Goal: Task Accomplishment & Management: Use online tool/utility

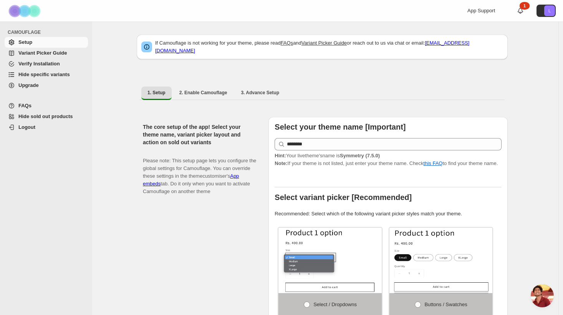
click at [52, 73] on span "Hide specific variants" at bounding box center [44, 74] width 52 height 6
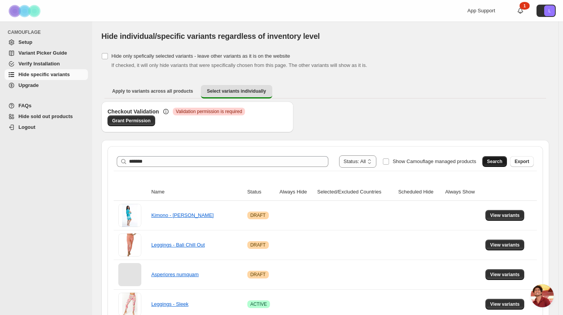
click at [498, 161] on span "Search" at bounding box center [494, 161] width 15 height 6
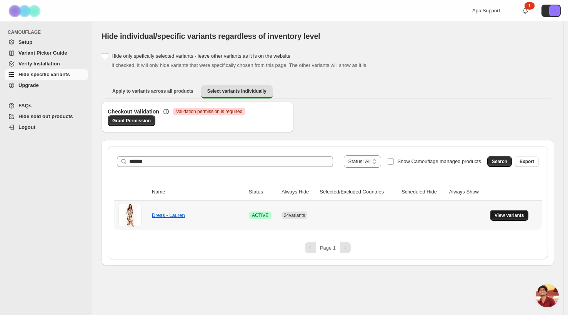
click at [498, 211] on button "View variants" at bounding box center [509, 215] width 39 height 11
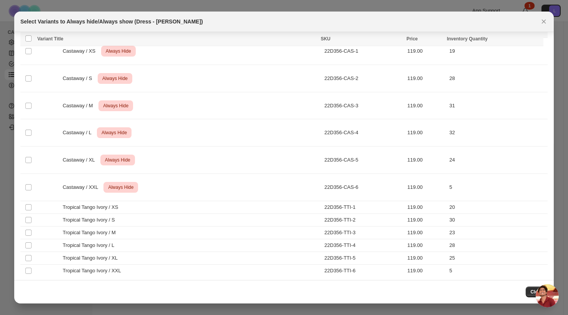
scroll to position [1537, 0]
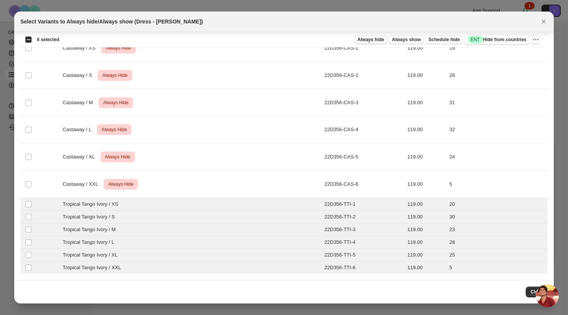
click at [368, 42] on span "Always hide" at bounding box center [370, 40] width 27 height 6
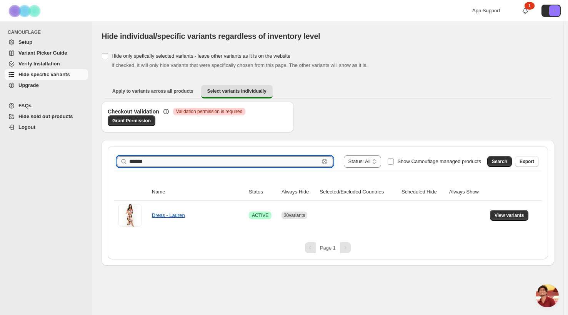
click at [163, 157] on input "******" at bounding box center [224, 161] width 190 height 11
type input "*"
click at [490, 159] on button "Search" at bounding box center [499, 161] width 25 height 11
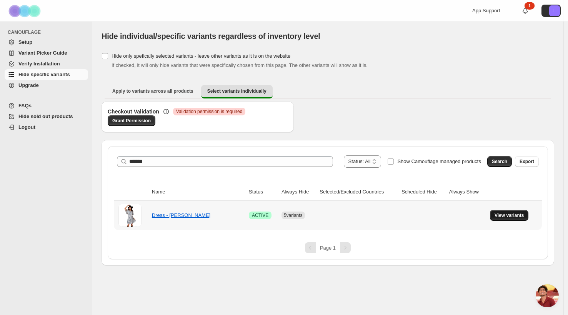
click at [499, 216] on span "View variants" at bounding box center [509, 215] width 30 height 6
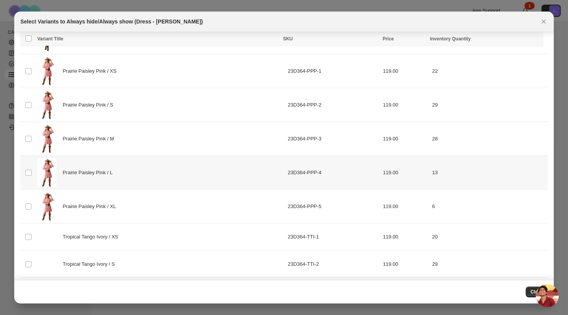
scroll to position [606, 0]
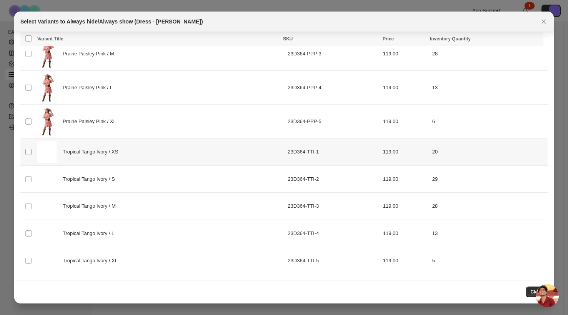
click at [25, 150] on span ":r2l:" at bounding box center [28, 151] width 7 height 7
click at [27, 176] on span ":r2l:" at bounding box center [28, 179] width 7 height 7
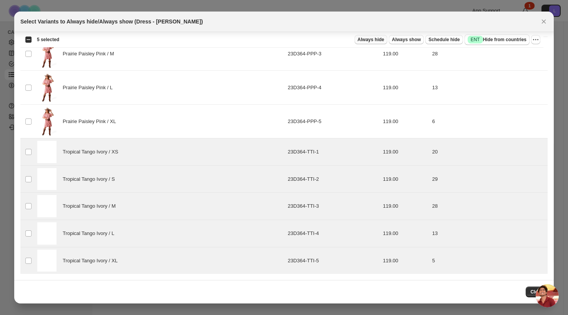
click at [370, 42] on span "Always hide" at bounding box center [370, 40] width 27 height 6
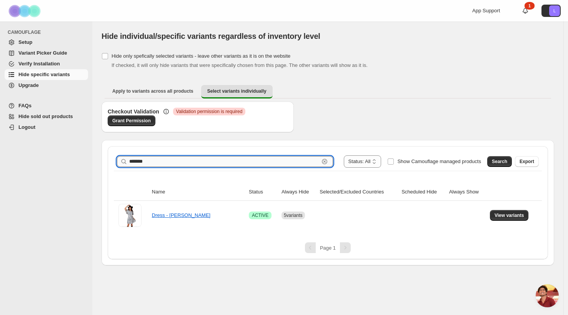
click at [148, 157] on input "******" at bounding box center [224, 161] width 190 height 11
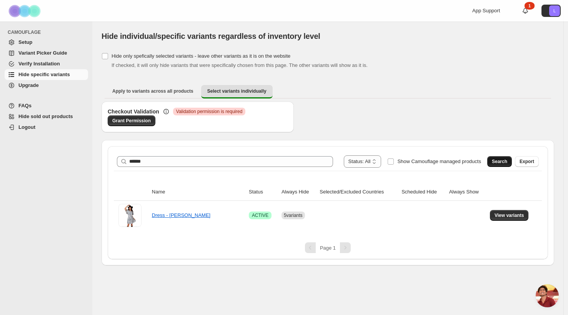
click at [499, 161] on span "Search" at bounding box center [499, 161] width 15 height 6
click at [169, 214] on link "Dress - Lacey" at bounding box center [167, 215] width 31 height 6
click at [518, 219] on button "View variants" at bounding box center [509, 215] width 39 height 11
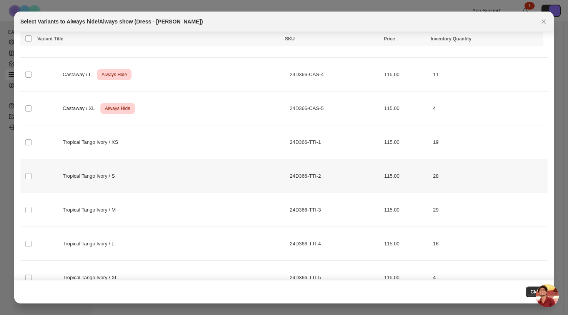
scroll to position [281, 0]
click at [32, 142] on td "Select product variant" at bounding box center [27, 142] width 15 height 34
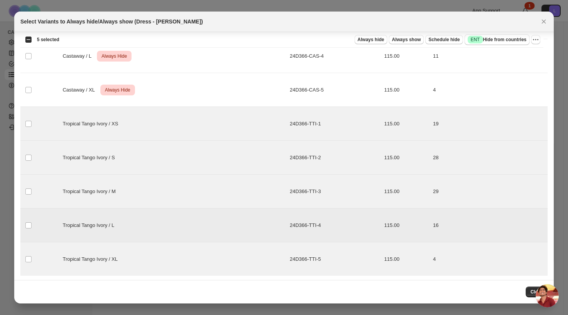
scroll to position [301, 0]
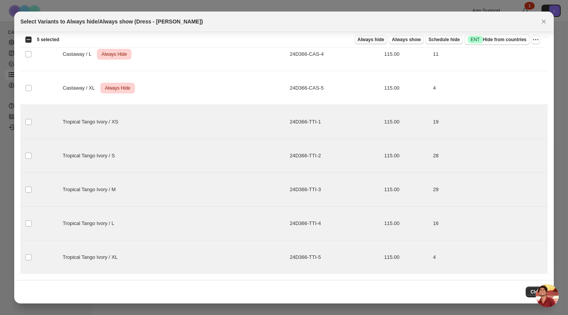
click at [381, 40] on span "Always hide" at bounding box center [370, 40] width 27 height 6
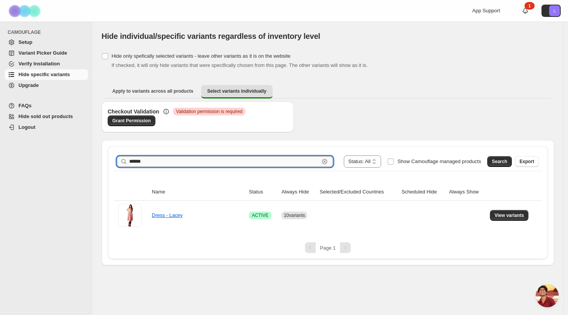
click at [183, 156] on input "*****" at bounding box center [224, 161] width 190 height 11
click at [487, 161] on button "Search" at bounding box center [499, 161] width 25 height 11
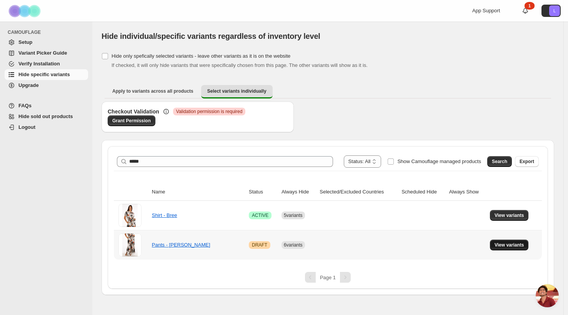
click at [493, 244] on button "View variants" at bounding box center [509, 244] width 39 height 11
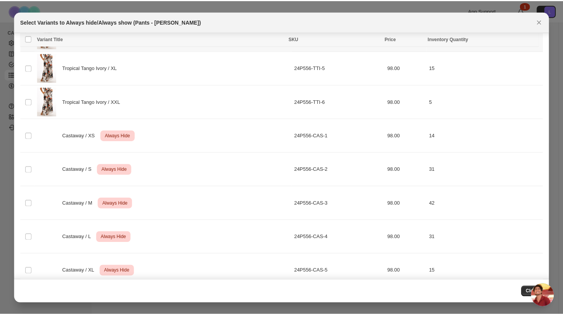
scroll to position [199, 0]
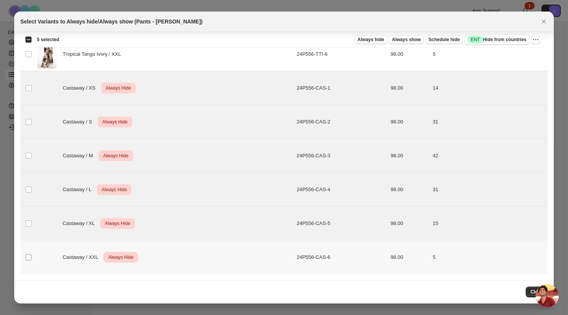
click at [29, 260] on span ":r5b:" at bounding box center [28, 257] width 7 height 7
click at [532, 40] on icon "More actions" at bounding box center [536, 40] width 8 height 8
click at [509, 54] on span "Undo always hide" at bounding box center [500, 55] width 40 height 6
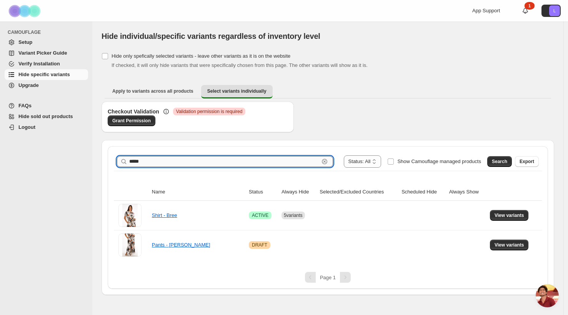
click at [165, 160] on input "****" at bounding box center [224, 161] width 190 height 11
click at [165, 159] on input "****" at bounding box center [224, 161] width 190 height 11
click at [498, 157] on button "Search" at bounding box center [499, 161] width 25 height 11
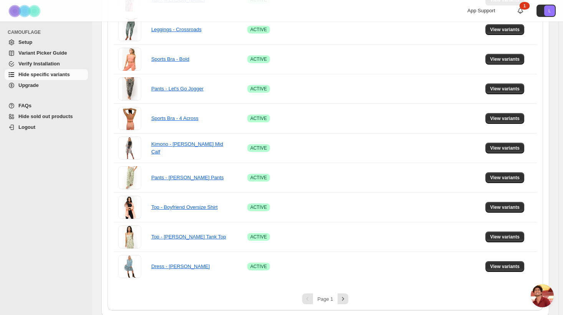
scroll to position [513, 0]
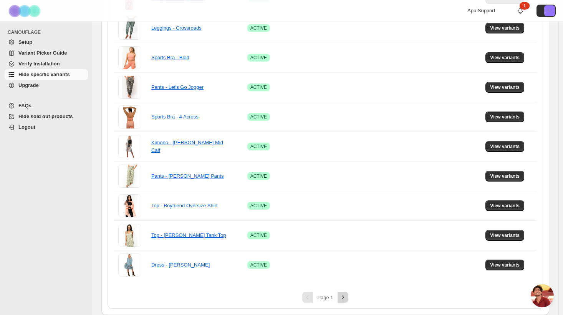
click at [347, 294] on icon "Next" at bounding box center [343, 297] width 8 height 8
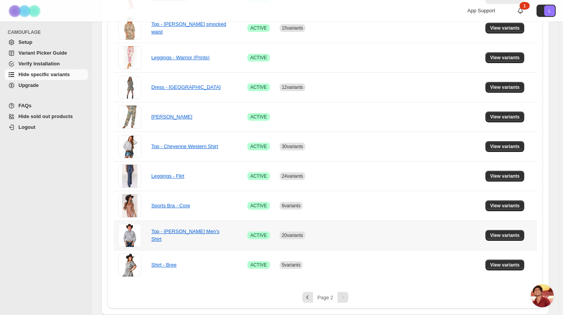
scroll to position [217, 0]
click at [163, 266] on link "Shirt - Bree" at bounding box center [163, 265] width 25 height 6
click at [511, 264] on span "View variants" at bounding box center [505, 265] width 30 height 6
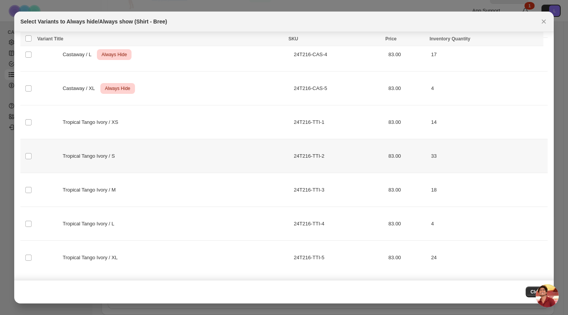
scroll to position [301, 0]
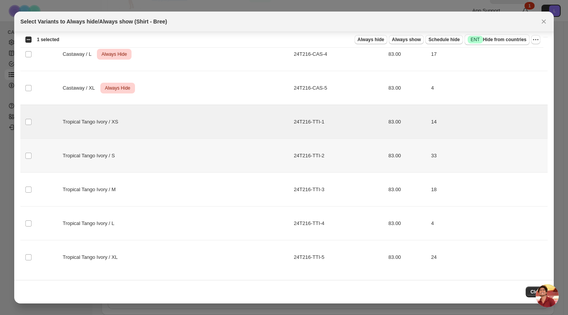
click at [24, 153] on td "Select product variant" at bounding box center [27, 156] width 15 height 34
click at [27, 186] on span ":r6a:" at bounding box center [28, 189] width 7 height 7
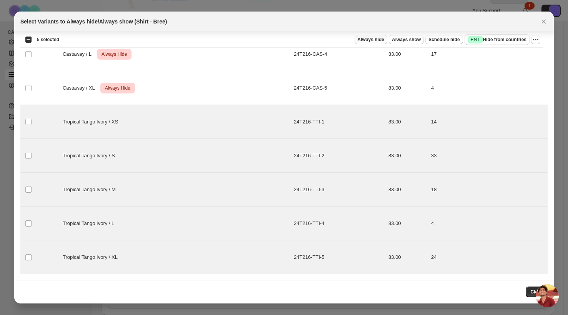
click at [374, 39] on span "Always hide" at bounding box center [370, 40] width 27 height 6
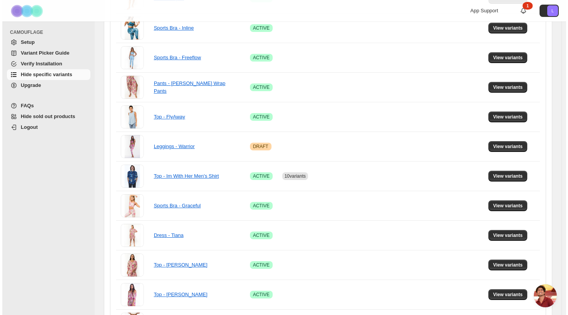
scroll to position [0, 0]
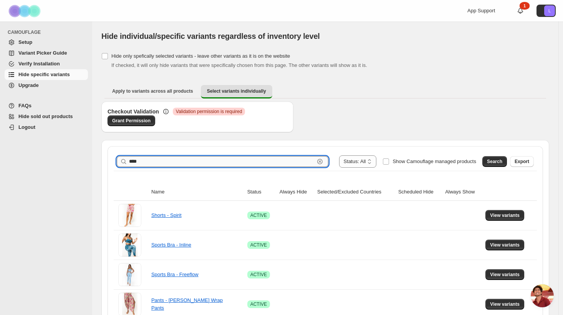
click at [179, 161] on input "****" at bounding box center [222, 161] width 186 height 11
click at [179, 160] on input "****" at bounding box center [222, 161] width 186 height 11
click at [178, 159] on input "****" at bounding box center [222, 161] width 186 height 11
drag, startPoint x: 178, startPoint y: 158, endPoint x: 133, endPoint y: 151, distance: 45.5
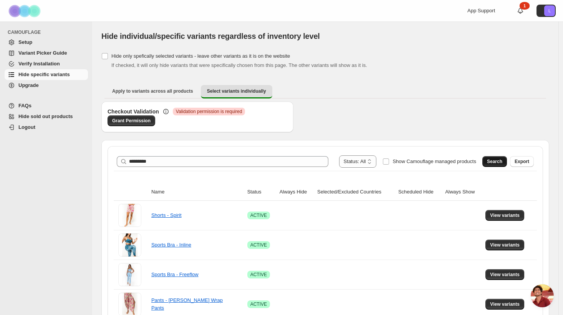
click at [499, 158] on span "Search" at bounding box center [494, 161] width 15 height 6
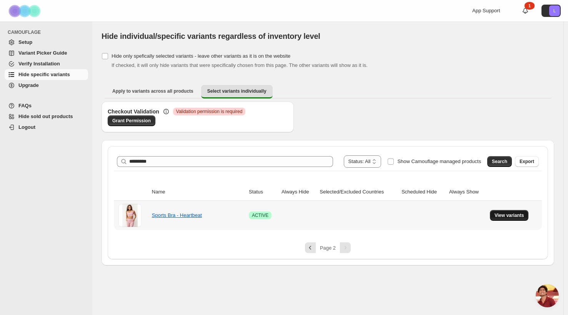
click at [505, 213] on span "View variants" at bounding box center [509, 215] width 30 height 6
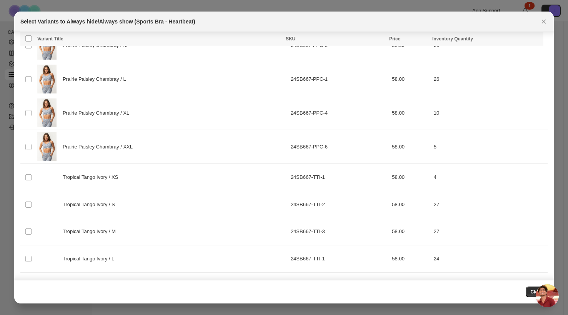
scroll to position [344, 0]
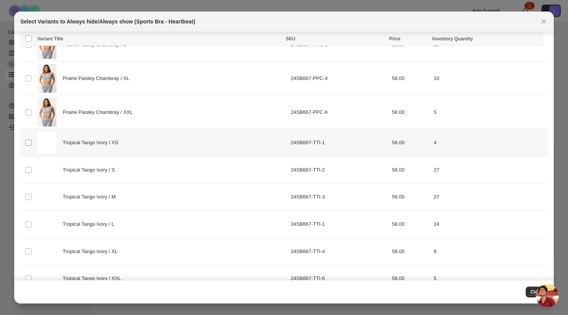
click at [28, 146] on span ":r7b:" at bounding box center [28, 142] width 7 height 7
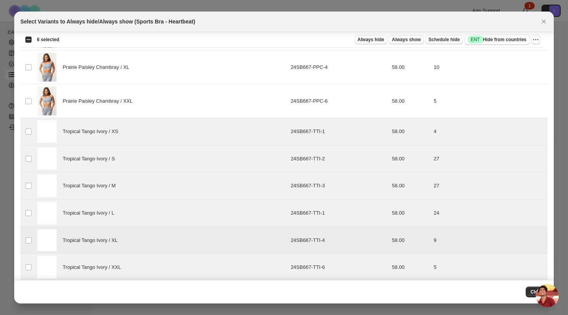
scroll to position [362, 0]
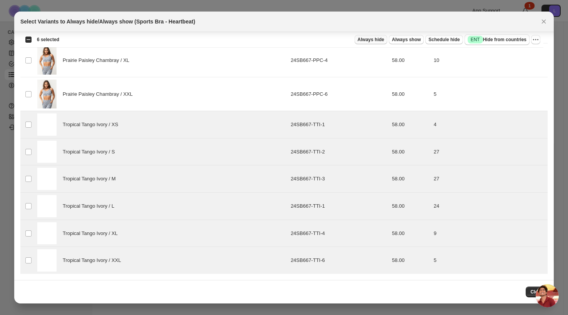
click at [372, 42] on span "Always hide" at bounding box center [370, 40] width 27 height 6
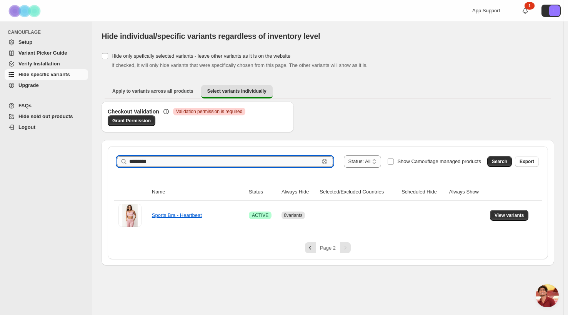
click at [180, 157] on input "*********" at bounding box center [224, 161] width 190 height 11
click at [505, 161] on span "Search" at bounding box center [499, 161] width 15 height 6
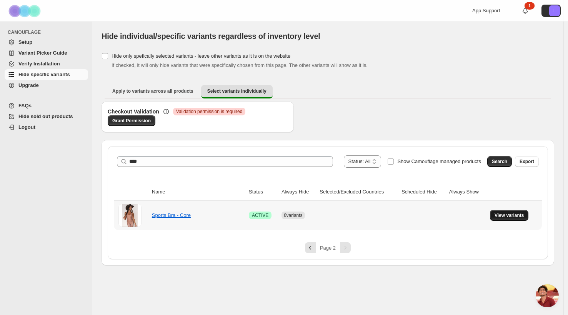
click at [508, 220] on button "View variants" at bounding box center [509, 215] width 39 height 11
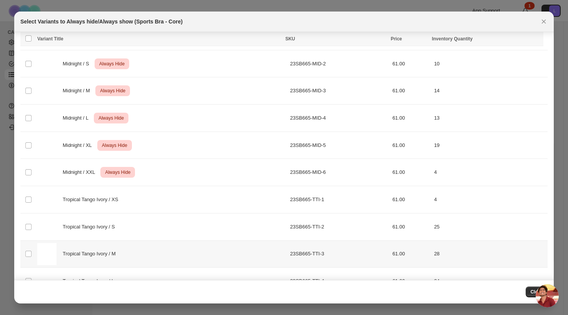
scroll to position [2758, 0]
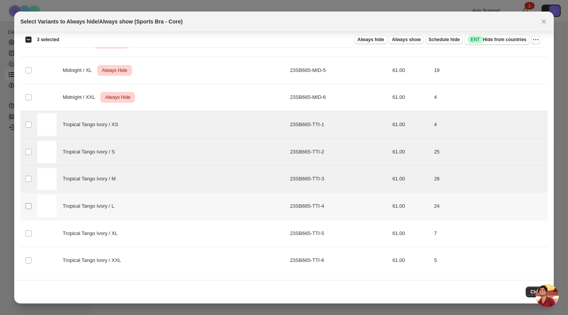
click at [28, 203] on span ":r8k:" at bounding box center [28, 206] width 7 height 7
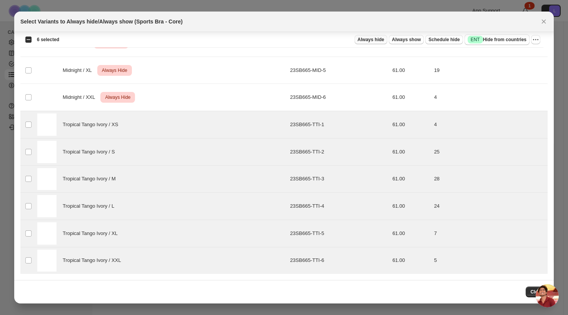
click at [373, 41] on span "Always hide" at bounding box center [370, 40] width 27 height 6
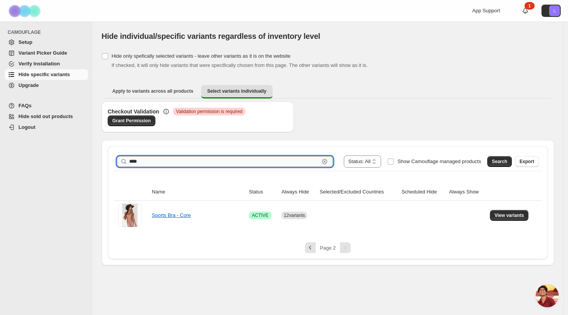
click at [158, 158] on input "****" at bounding box center [224, 161] width 190 height 11
click at [503, 165] on button "Search" at bounding box center [499, 161] width 25 height 11
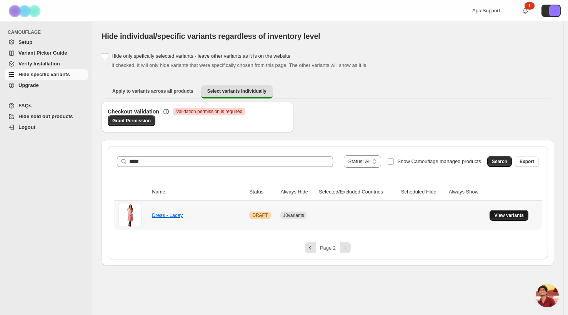
click at [497, 214] on span "View variants" at bounding box center [509, 215] width 30 height 6
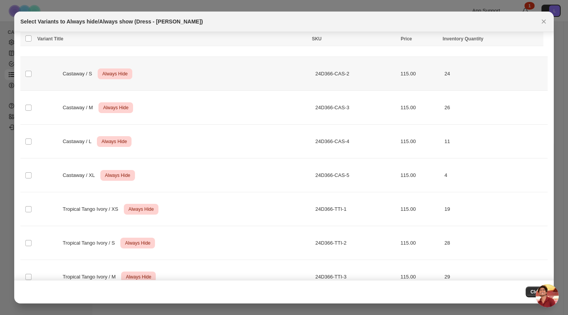
scroll to position [116, 0]
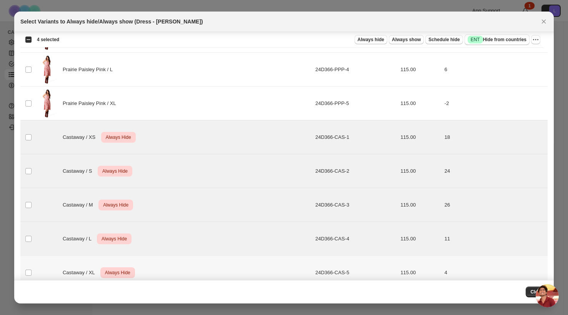
click at [27, 277] on td "Select product variant" at bounding box center [27, 273] width 15 height 34
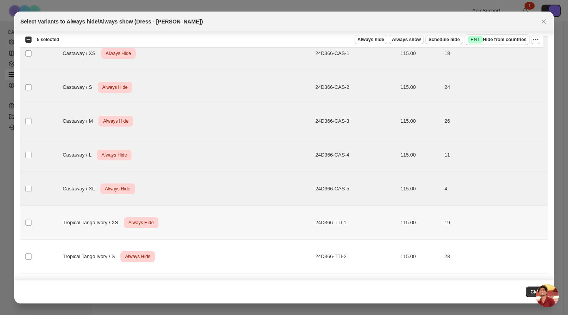
scroll to position [230, 0]
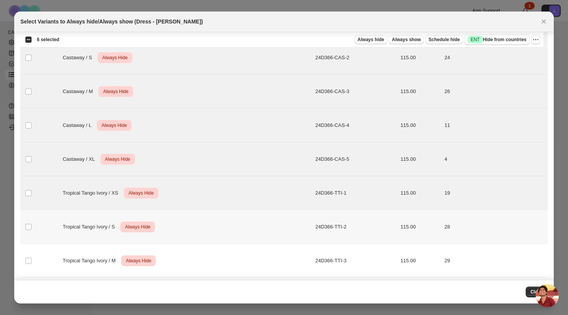
click at [32, 230] on td "Select product variant" at bounding box center [27, 227] width 15 height 34
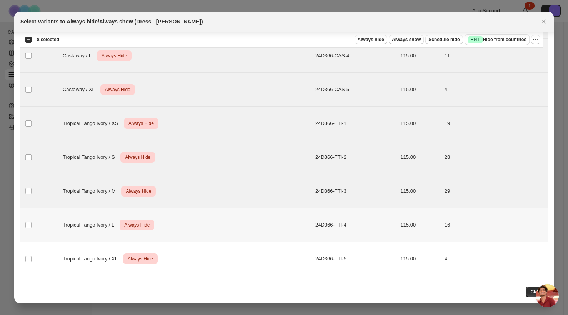
scroll to position [301, 0]
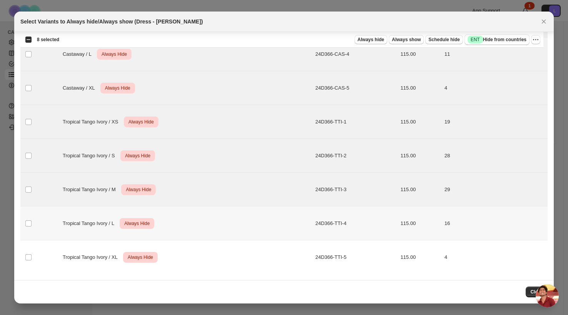
click at [24, 224] on td "Select product variant" at bounding box center [27, 223] width 15 height 34
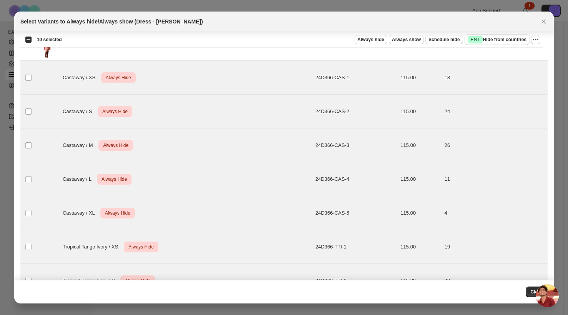
scroll to position [27, 0]
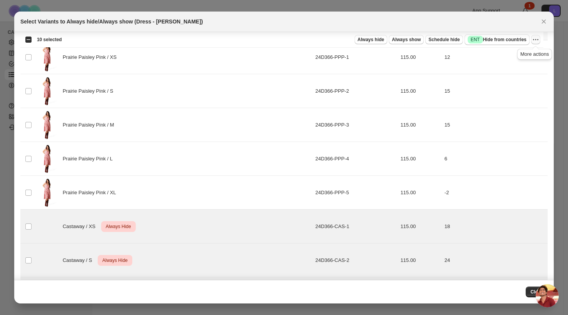
click at [538, 41] on icon "More actions" at bounding box center [536, 40] width 8 height 8
click at [528, 52] on span "Undo always hide" at bounding box center [508, 55] width 56 height 8
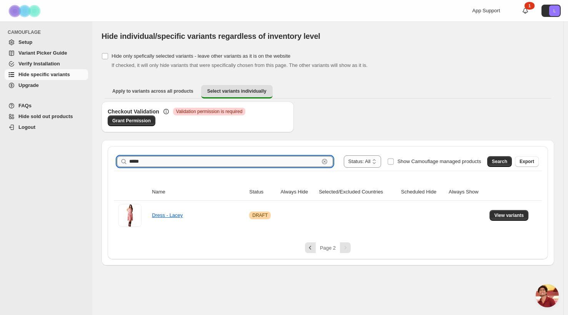
click at [162, 161] on input "*****" at bounding box center [224, 161] width 190 height 11
click at [487, 161] on button "Search" at bounding box center [499, 161] width 25 height 11
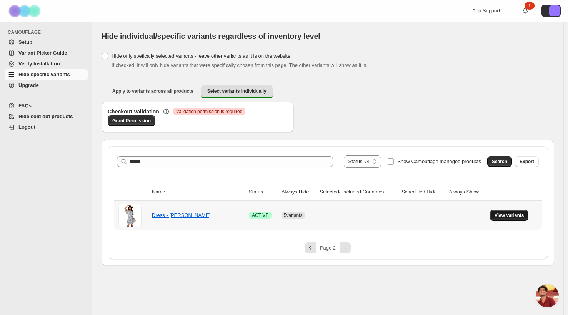
click at [523, 214] on span "View variants" at bounding box center [509, 215] width 30 height 6
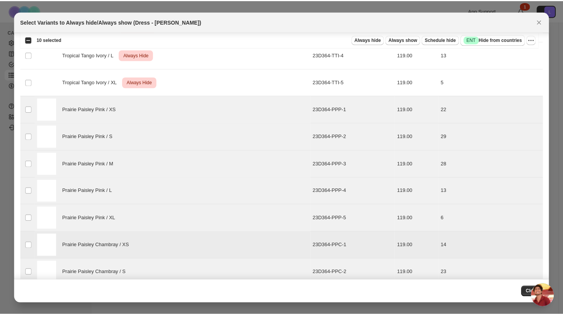
scroll to position [444, 0]
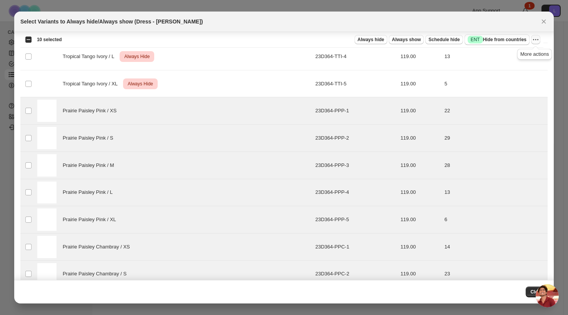
click at [535, 41] on icon "More actions" at bounding box center [536, 40] width 8 height 8
click at [376, 42] on span "Always hide" at bounding box center [370, 40] width 27 height 6
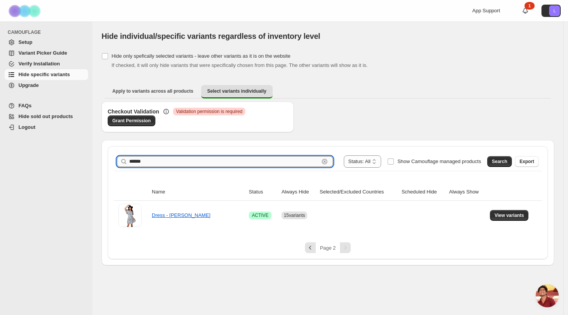
click at [151, 164] on input "******" at bounding box center [224, 161] width 190 height 11
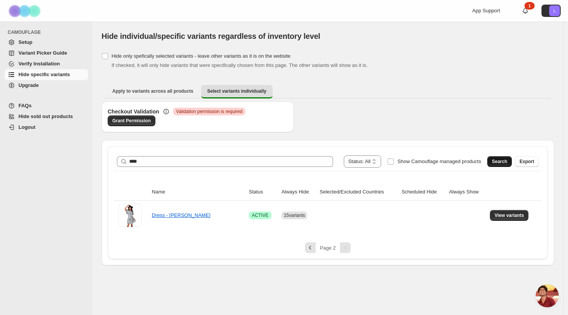
click at [495, 160] on span "Search" at bounding box center [499, 161] width 15 height 6
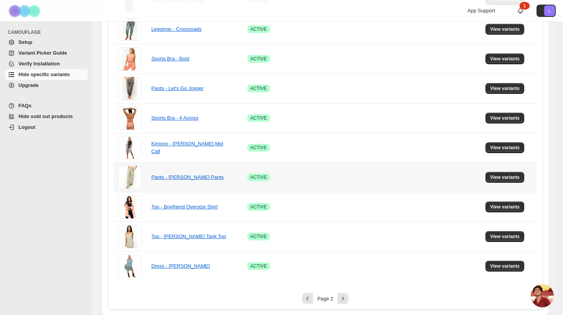
scroll to position [513, 0]
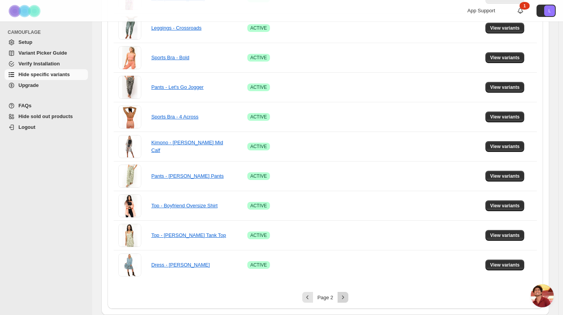
click at [345, 298] on icon "Next" at bounding box center [343, 297] width 8 height 8
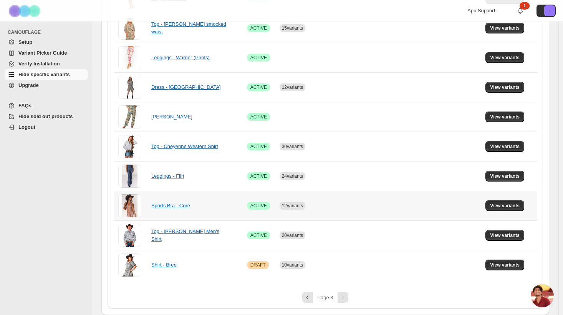
scroll to position [217, 0]
click at [495, 266] on span "View variants" at bounding box center [505, 265] width 30 height 6
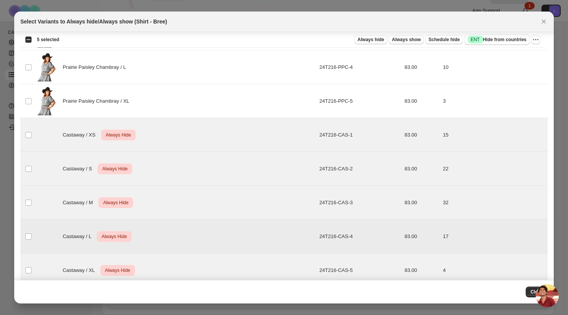
scroll to position [301, 0]
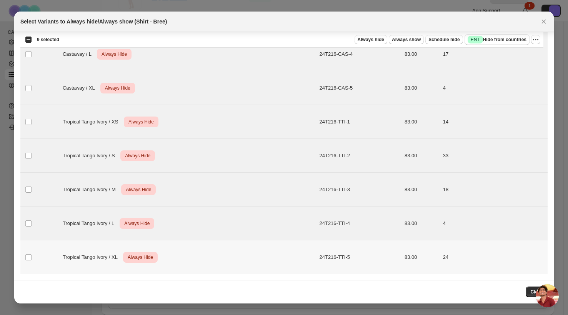
click at [33, 256] on td "Select product variant" at bounding box center [27, 257] width 15 height 34
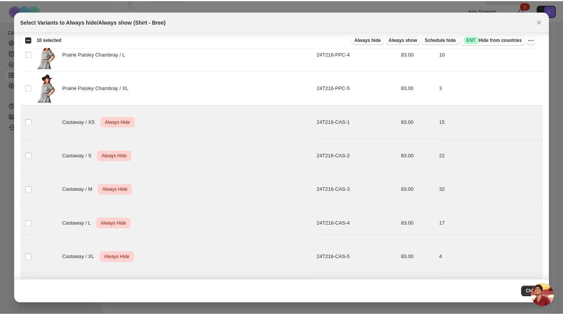
scroll to position [103, 0]
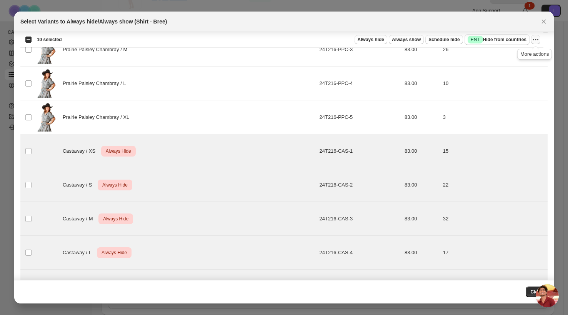
click at [533, 38] on icon "More actions" at bounding box center [536, 40] width 8 height 8
click at [519, 54] on span "Undo always hide" at bounding box center [508, 55] width 56 height 8
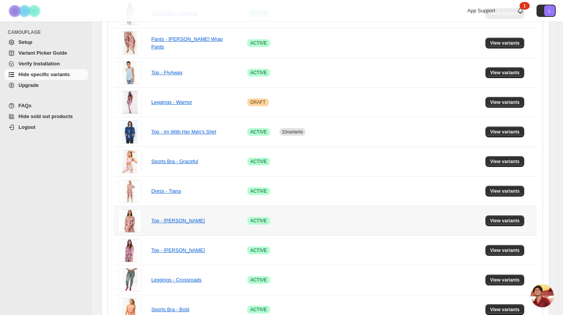
scroll to position [5, 0]
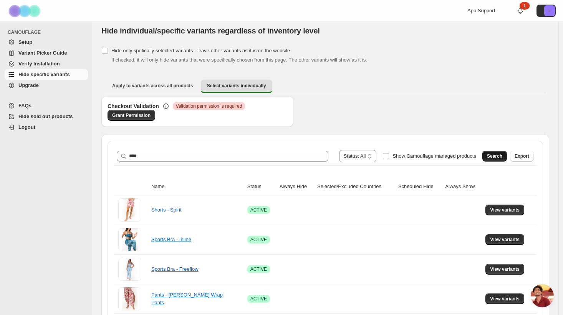
click at [489, 156] on button "Search" at bounding box center [495, 156] width 25 height 11
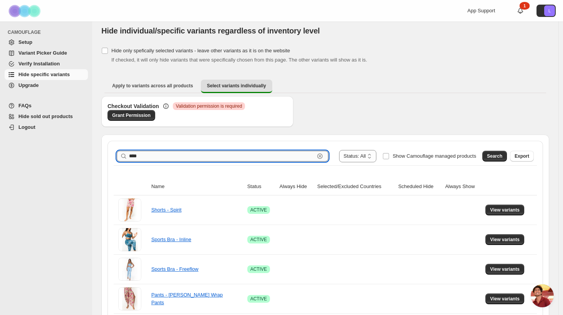
click at [169, 157] on input "****" at bounding box center [222, 156] width 186 height 11
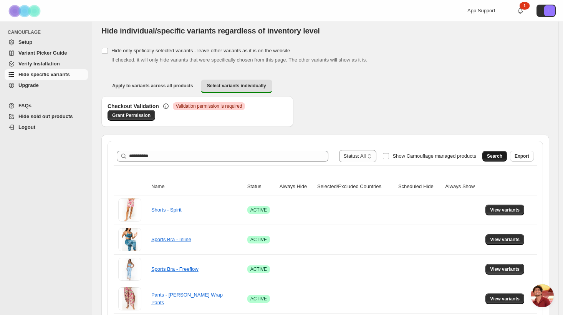
click at [497, 153] on span "Search" at bounding box center [494, 156] width 15 height 6
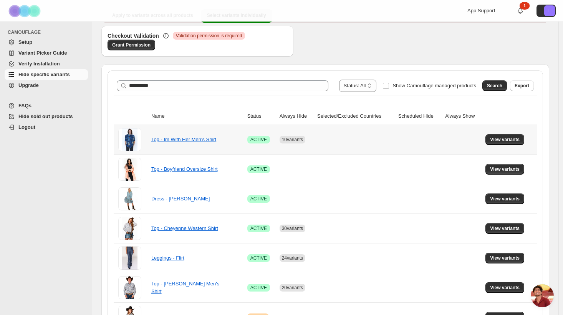
scroll to position [128, 0]
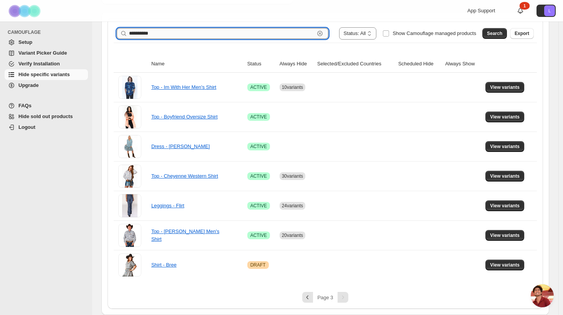
click at [158, 31] on input "**********" at bounding box center [222, 33] width 186 height 11
drag, startPoint x: 158, startPoint y: 31, endPoint x: 153, endPoint y: 26, distance: 6.5
click at [157, 30] on input "**********" at bounding box center [222, 33] width 186 height 11
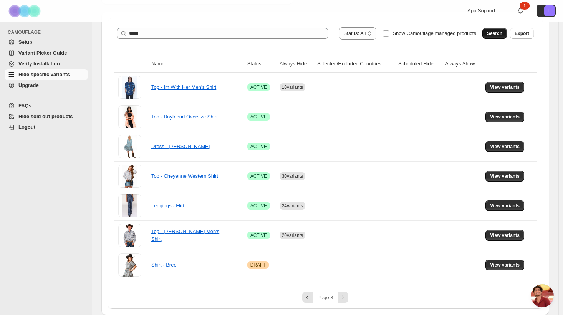
click at [494, 31] on span "Search" at bounding box center [494, 33] width 15 height 6
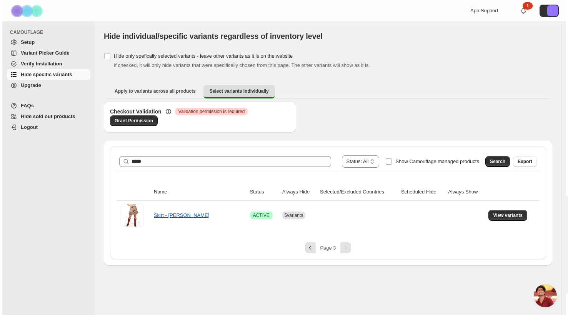
scroll to position [0, 0]
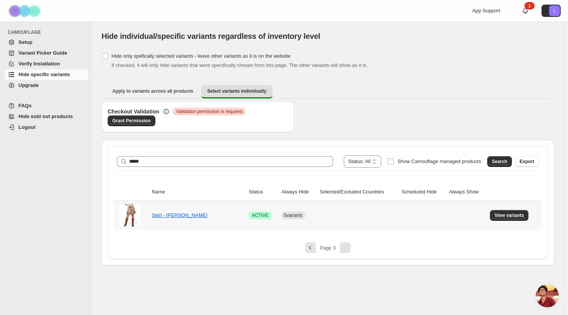
click at [507, 208] on td "View variants" at bounding box center [514, 215] width 54 height 29
click at [507, 214] on span "View variants" at bounding box center [509, 215] width 30 height 6
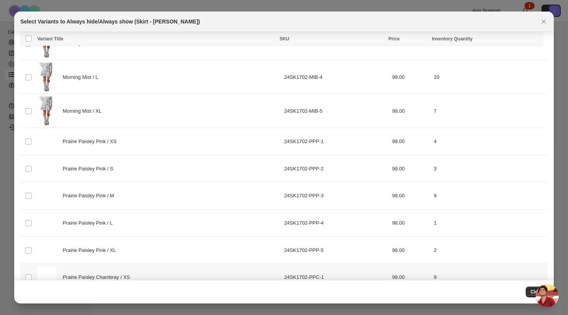
scroll to position [445, 0]
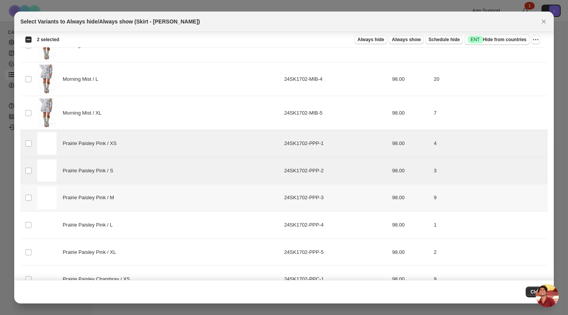
click at [30, 193] on td "Select product variant" at bounding box center [27, 197] width 15 height 27
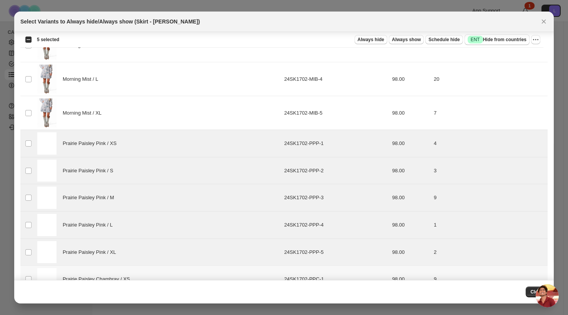
click at [27, 274] on td "Select product variant" at bounding box center [27, 279] width 15 height 27
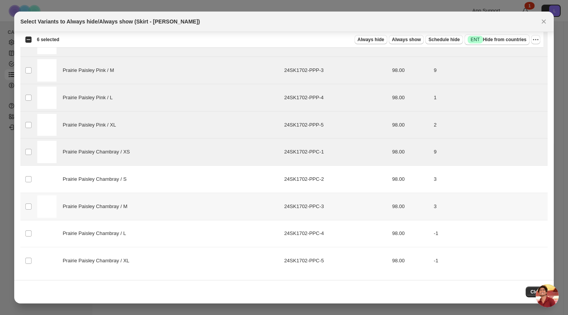
scroll to position [573, 0]
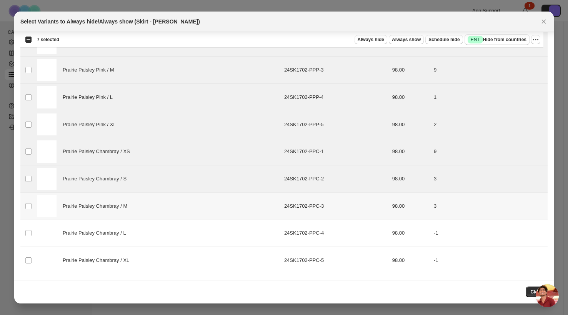
click at [30, 199] on td "Select product variant" at bounding box center [27, 205] width 15 height 27
click at [30, 223] on td "Select product variant" at bounding box center [27, 232] width 15 height 27
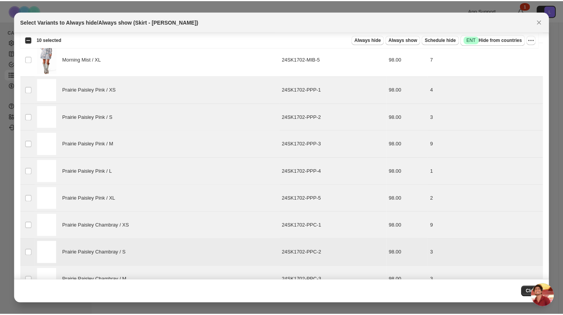
scroll to position [493, 0]
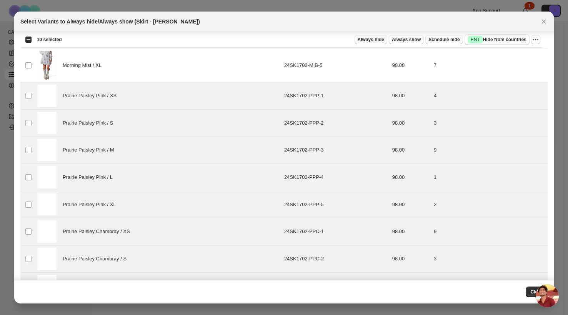
click at [374, 39] on span "Always hide" at bounding box center [370, 40] width 27 height 6
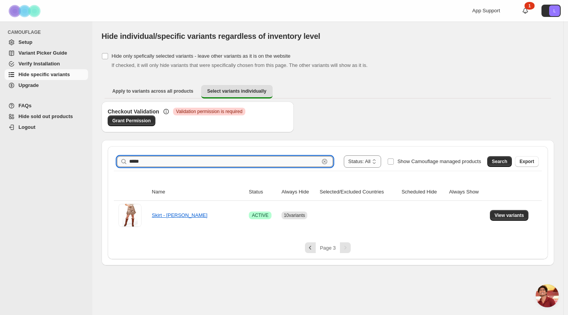
click at [167, 160] on input "*****" at bounding box center [224, 161] width 190 height 11
click at [486, 163] on div "Search Export" at bounding box center [511, 159] width 55 height 15
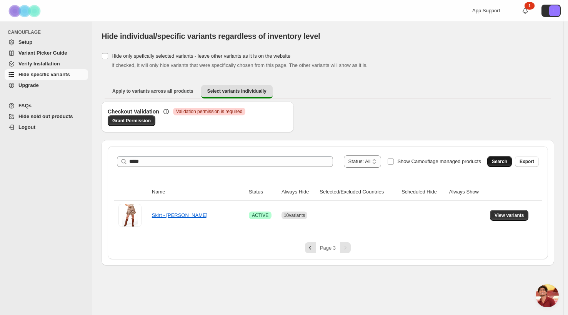
click at [490, 163] on button "Search" at bounding box center [499, 161] width 25 height 11
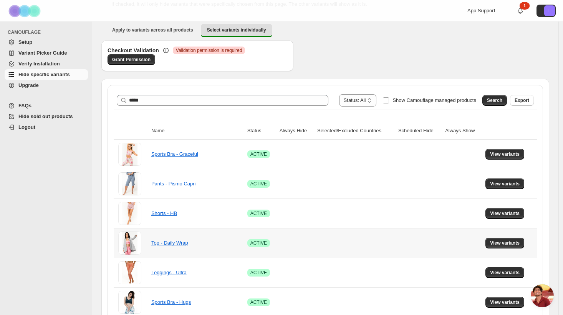
scroll to position [56, 0]
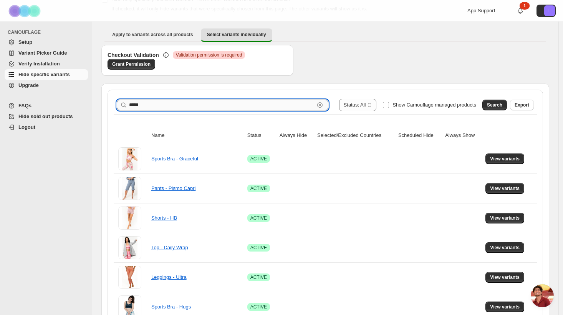
click at [166, 104] on input "*****" at bounding box center [222, 105] width 186 height 11
click at [488, 104] on button "Search" at bounding box center [495, 105] width 25 height 11
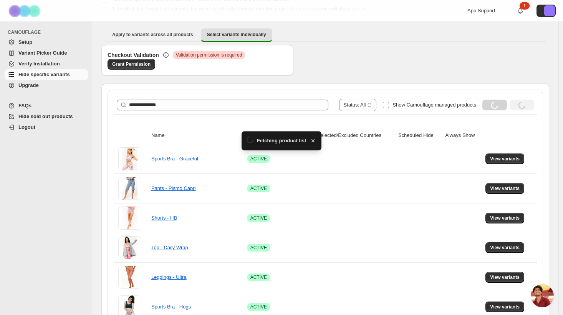
scroll to position [10, 0]
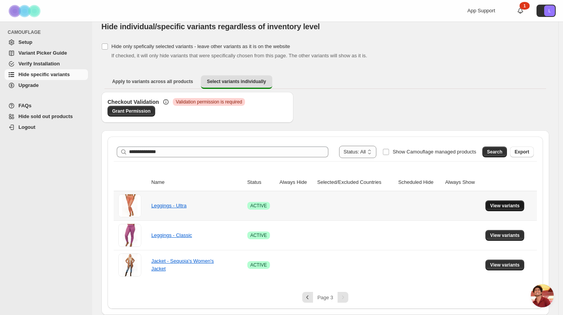
click at [503, 206] on span "View variants" at bounding box center [505, 206] width 30 height 6
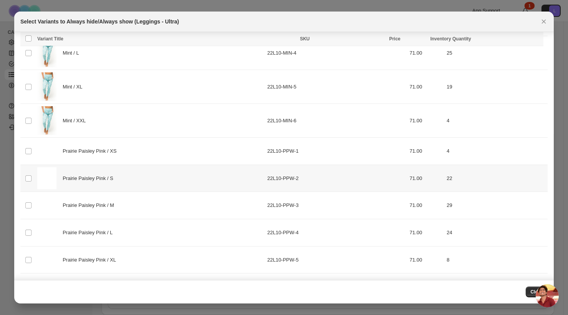
scroll to position [2189, 0]
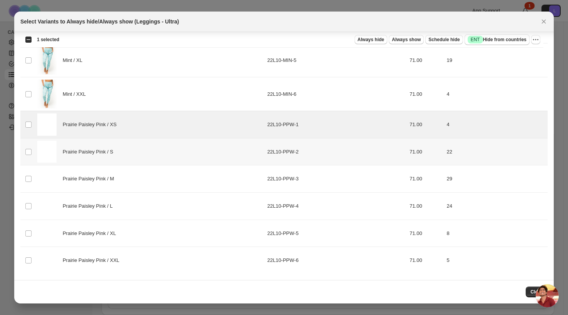
click at [29, 147] on td "Select product variant" at bounding box center [27, 151] width 15 height 27
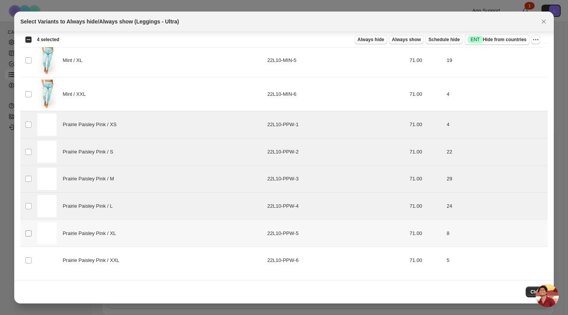
click at [30, 230] on span ":rgs:" at bounding box center [28, 233] width 7 height 7
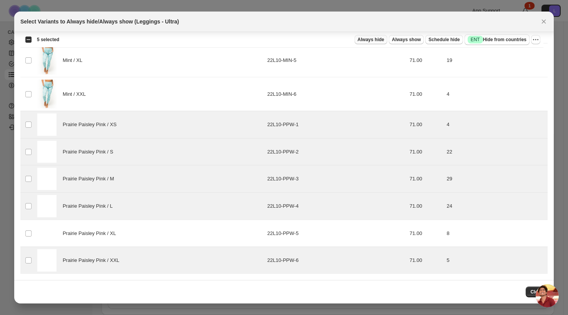
click at [371, 40] on span "Always hide" at bounding box center [370, 40] width 27 height 6
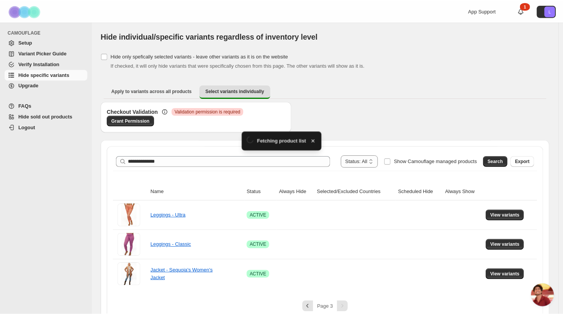
scroll to position [10, 0]
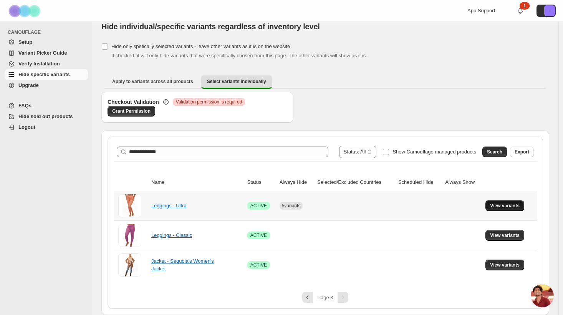
click at [513, 205] on span "View variants" at bounding box center [505, 206] width 30 height 6
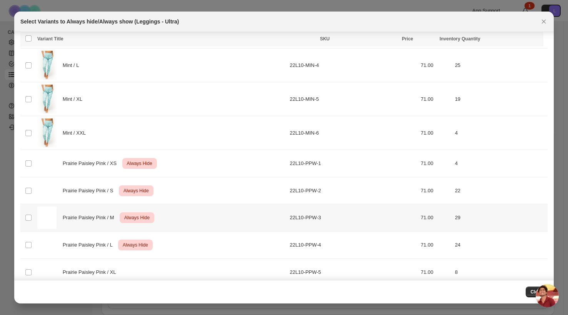
scroll to position [2189, 0]
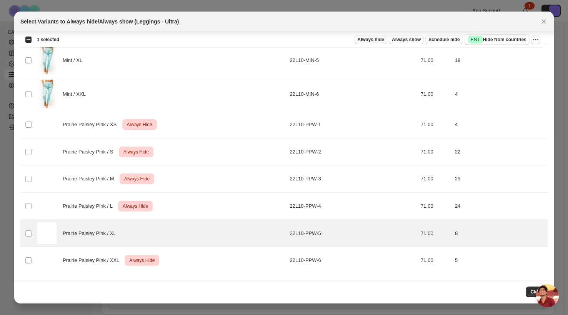
click at [372, 40] on span "Always hide" at bounding box center [370, 40] width 27 height 6
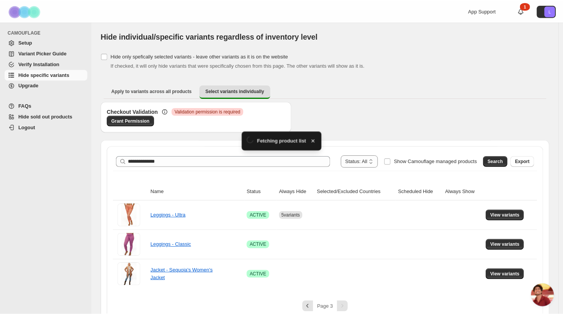
scroll to position [10, 0]
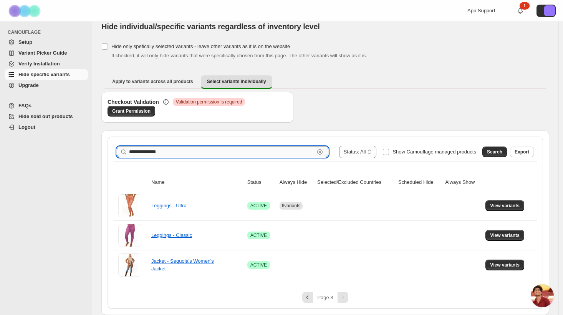
click at [255, 152] on input "**********" at bounding box center [222, 151] width 186 height 11
click at [256, 152] on input "**********" at bounding box center [222, 151] width 186 height 11
click at [499, 154] on span "Search" at bounding box center [494, 152] width 15 height 6
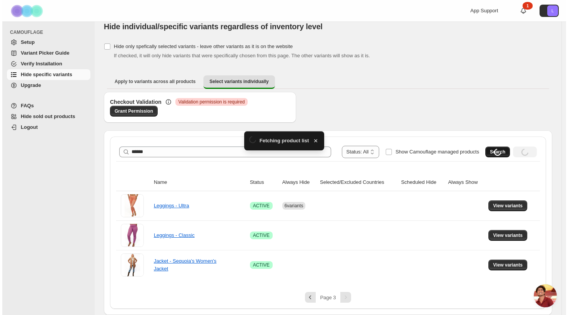
scroll to position [0, 0]
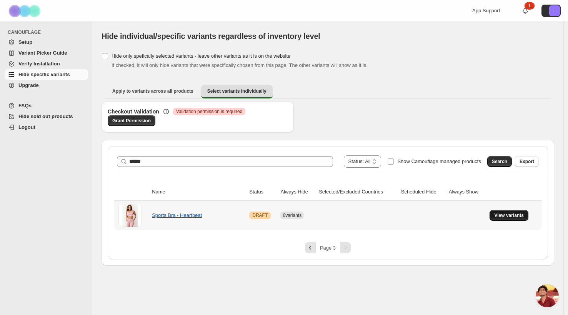
click at [495, 216] on span "View variants" at bounding box center [509, 215] width 30 height 6
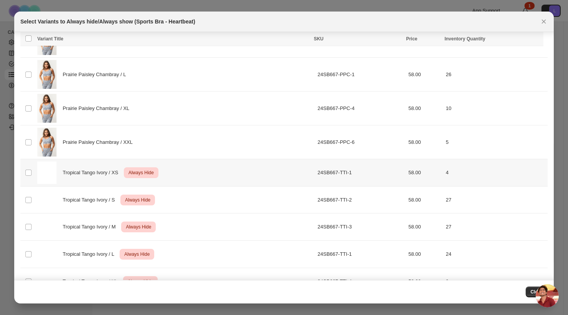
scroll to position [362, 0]
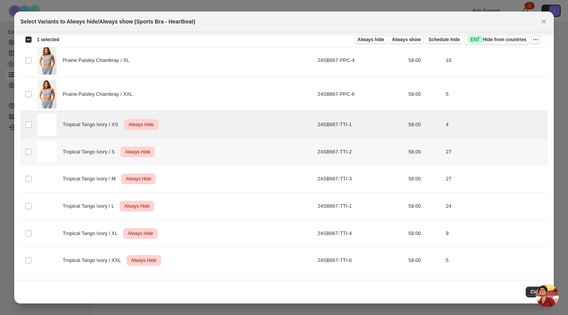
click at [24, 149] on td "Select product variant" at bounding box center [27, 151] width 15 height 27
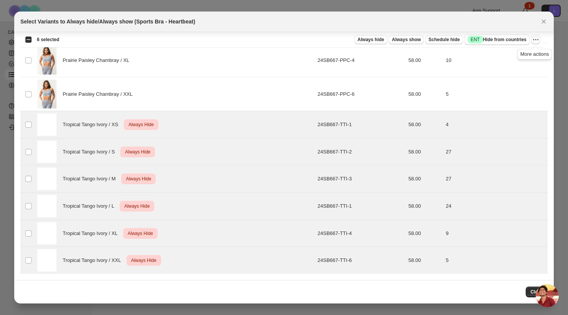
click at [533, 40] on icon "More actions" at bounding box center [536, 40] width 8 height 8
click at [522, 50] on button "Undo always hide" at bounding box center [507, 54] width 60 height 12
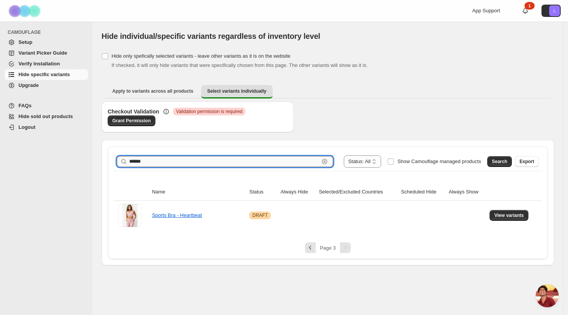
click at [163, 156] on input "******" at bounding box center [224, 161] width 190 height 11
click at [494, 159] on span "Search" at bounding box center [499, 161] width 15 height 6
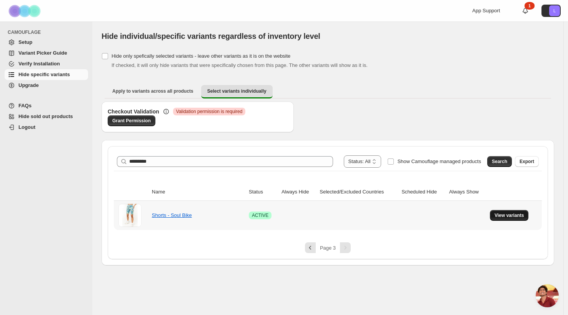
click at [503, 217] on span "View variants" at bounding box center [509, 215] width 30 height 6
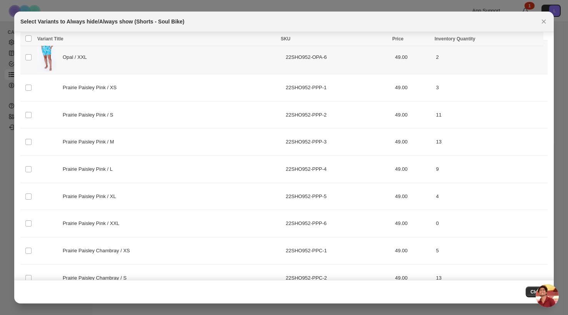
scroll to position [361, 0]
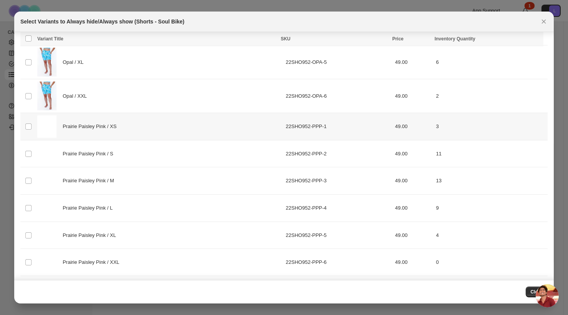
click at [34, 125] on td "Select product variant" at bounding box center [27, 126] width 15 height 27
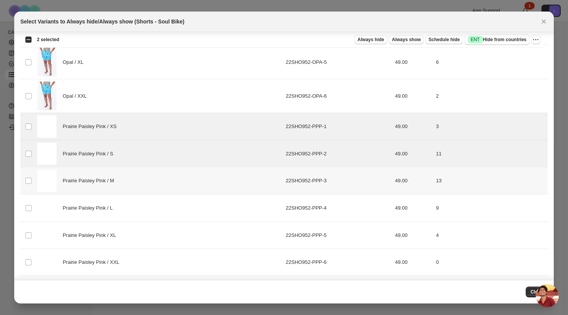
click at [28, 171] on td "Select product variant" at bounding box center [27, 180] width 15 height 27
click at [27, 212] on td "Select product variant" at bounding box center [27, 207] width 15 height 27
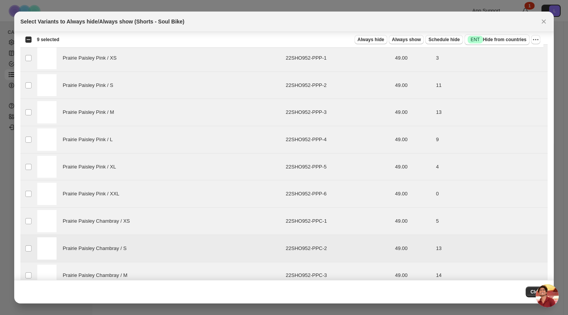
scroll to position [525, 0]
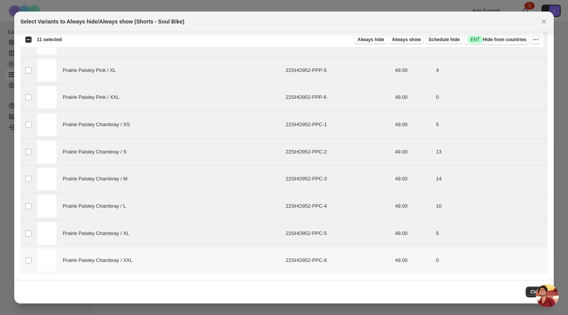
click at [29, 255] on td "Select product variant" at bounding box center [27, 260] width 15 height 27
click at [378, 41] on span "Always hide" at bounding box center [370, 40] width 27 height 6
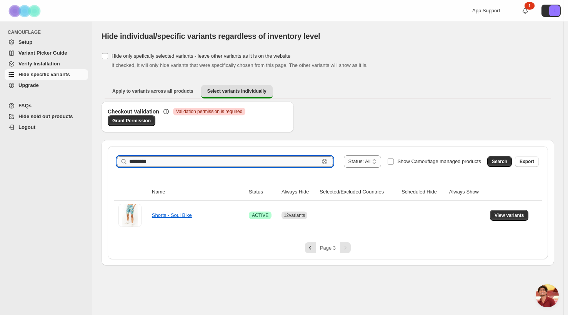
click at [153, 164] on input "*********" at bounding box center [224, 161] width 190 height 11
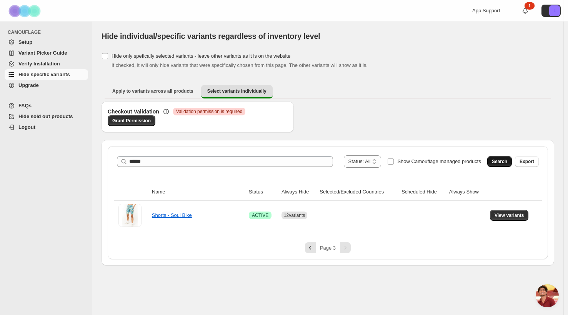
click at [502, 164] on span "Search" at bounding box center [499, 161] width 15 height 6
click at [503, 216] on span "View variants" at bounding box center [509, 215] width 30 height 6
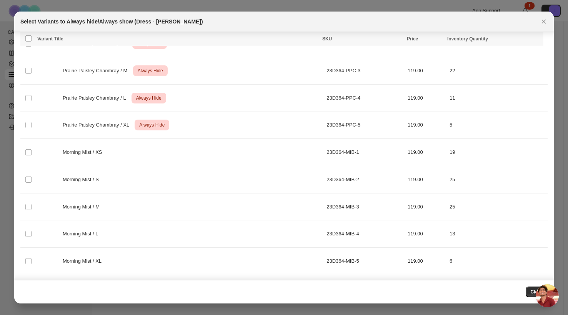
scroll to position [506, 0]
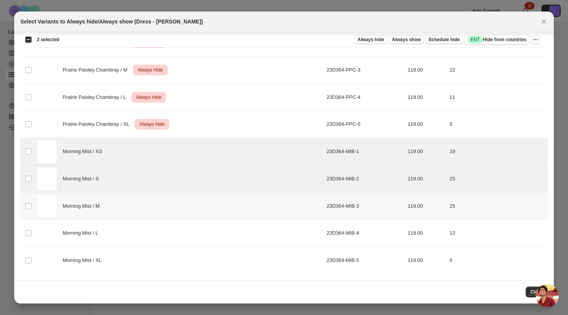
click at [27, 201] on td "Select product variant" at bounding box center [27, 205] width 15 height 27
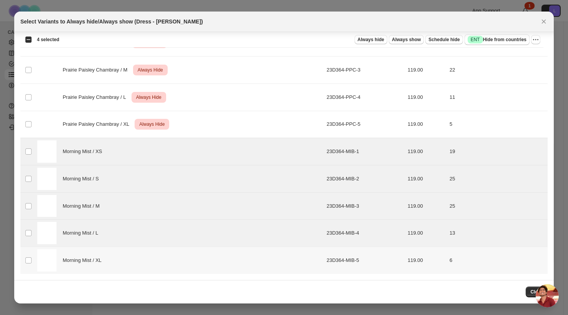
click at [27, 254] on td "Select product variant" at bounding box center [27, 260] width 15 height 27
click at [369, 41] on span "Always hide" at bounding box center [370, 40] width 27 height 6
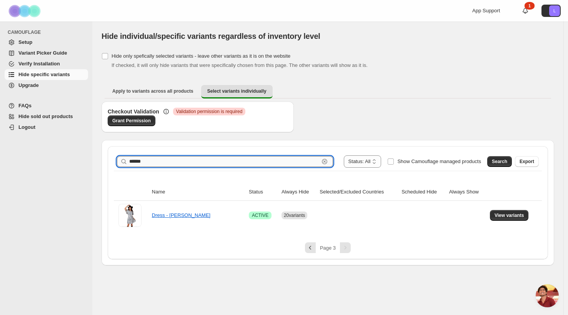
click at [155, 164] on input "******" at bounding box center [224, 161] width 190 height 11
type input "*****"
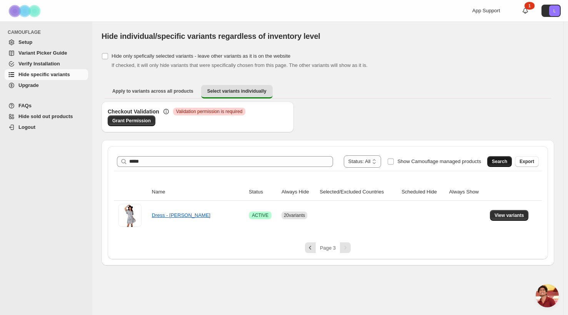
click at [502, 163] on span "Search" at bounding box center [499, 161] width 15 height 6
click at [505, 217] on span "View variants" at bounding box center [509, 215] width 30 height 6
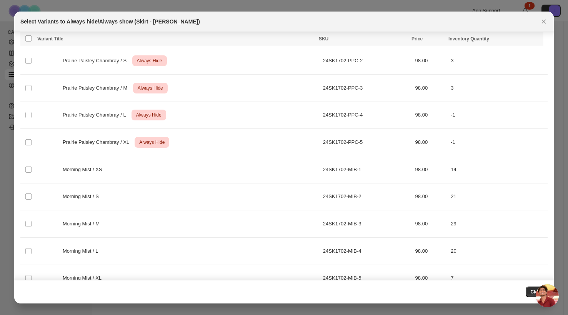
scroll to position [539, 0]
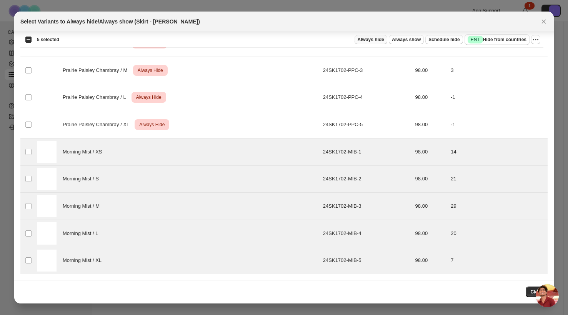
click at [376, 39] on span "Always hide" at bounding box center [370, 40] width 27 height 6
